Goal: Book appointment/travel/reservation

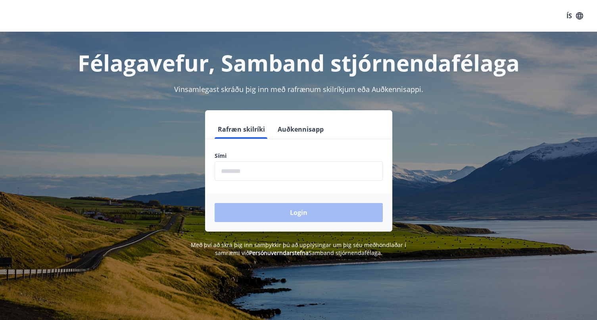
click at [291, 167] on input "phone" at bounding box center [298, 170] width 168 height 19
type input "********"
click at [214, 203] on button "Login" at bounding box center [298, 212] width 168 height 19
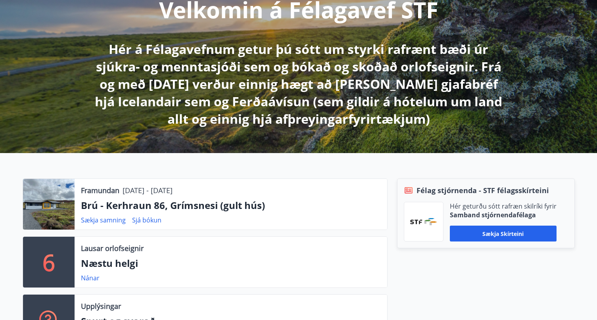
scroll to position [119, 0]
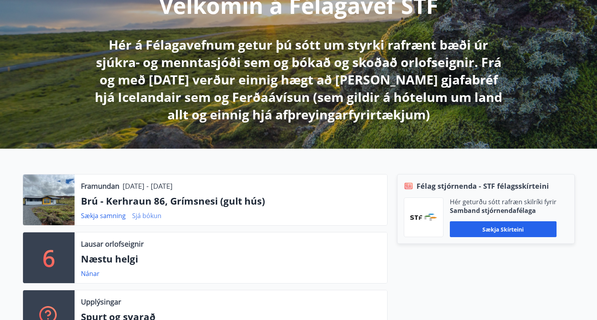
click at [153, 217] on link "Sjá bókun" at bounding box center [146, 215] width 29 height 9
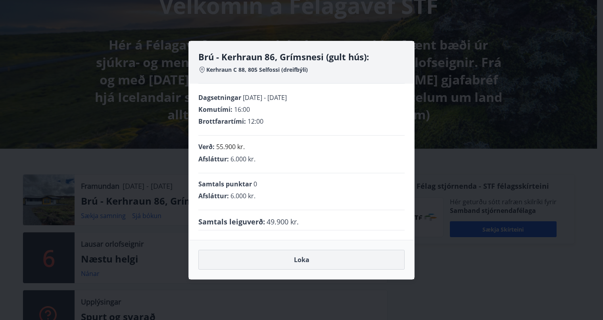
click at [345, 255] on button "Loka" at bounding box center [301, 260] width 206 height 20
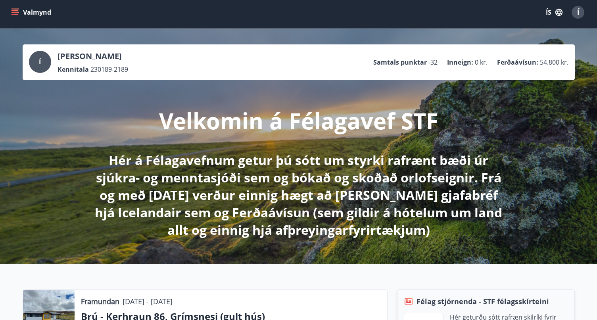
scroll to position [0, 0]
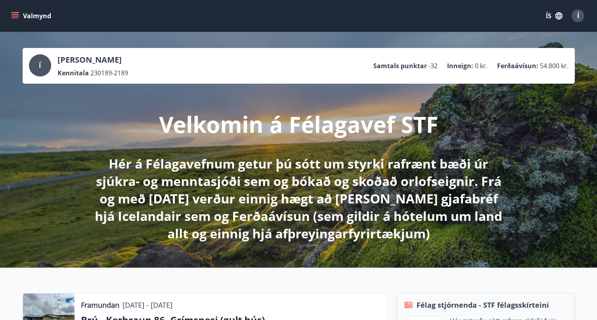
click at [21, 19] on button "Valmynd" at bounding box center [32, 16] width 45 height 14
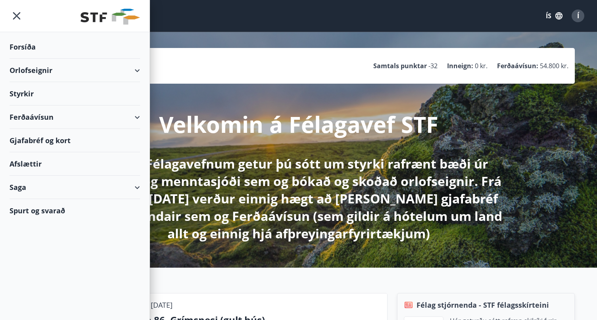
click at [54, 67] on div "Orlofseignir" at bounding box center [75, 70] width 130 height 23
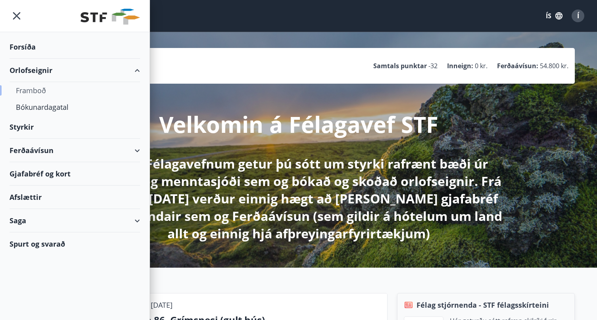
click at [38, 90] on div "Framboð" at bounding box center [75, 90] width 118 height 17
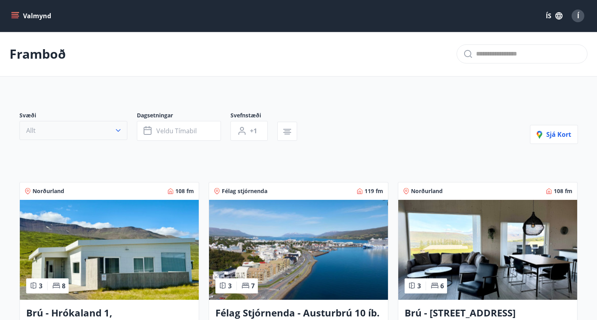
click at [63, 124] on button "Allt" at bounding box center [73, 130] width 108 height 19
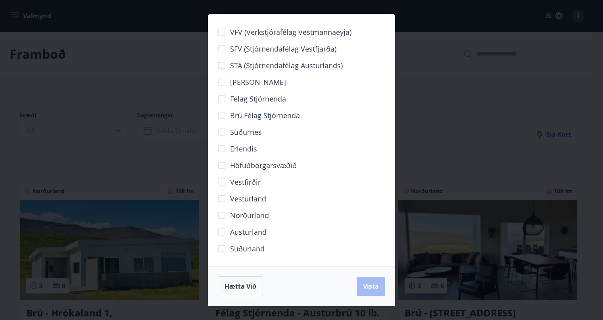
click at [259, 245] on span "Suðurland" at bounding box center [247, 248] width 34 height 10
click at [369, 283] on span "Vista" at bounding box center [371, 286] width 16 height 9
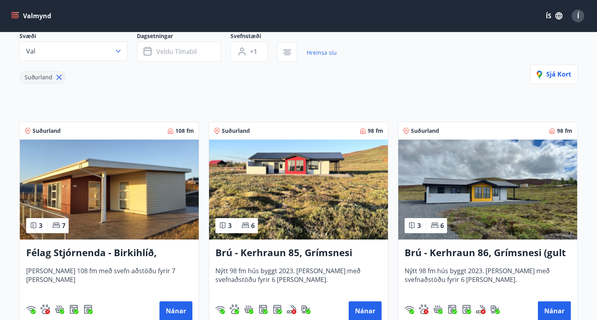
click at [522, 251] on h3 "Brú - Kerhraun 86, Grímsnesi (gult hús)" at bounding box center [487, 253] width 166 height 14
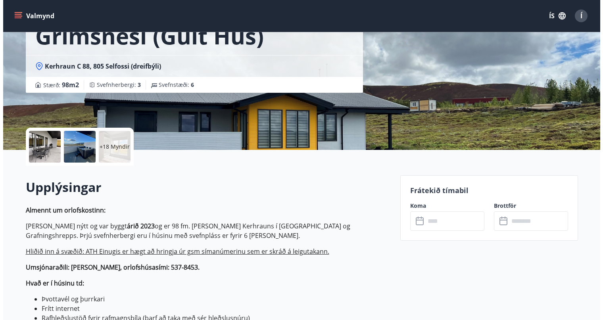
scroll to position [119, 0]
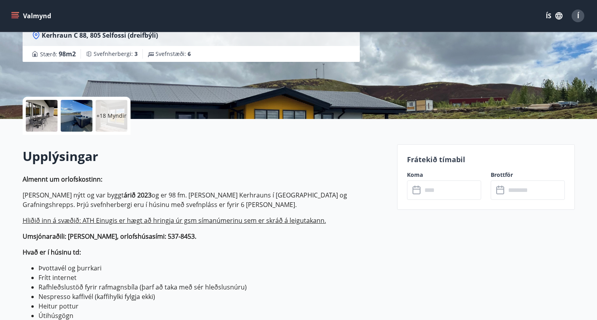
click at [48, 117] on div at bounding box center [42, 116] width 32 height 32
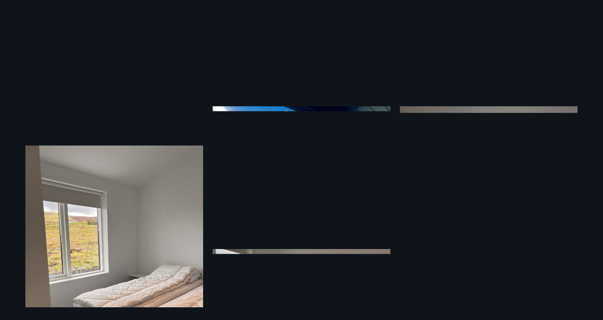
scroll to position [145, 0]
